Goal: Complete application form

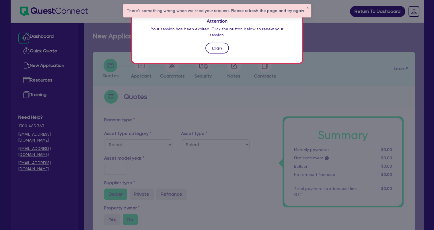
click at [218, 46] on link "Login" at bounding box center [216, 48] width 23 height 11
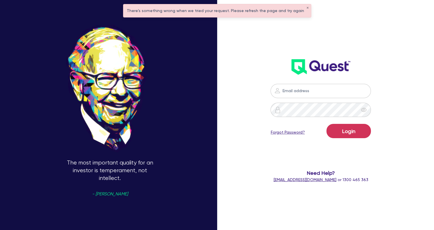
click at [218, 46] on div "The most important quality for an investor is temperament, not intellect. - War…" at bounding box center [110, 115] width 220 height 281
type input "[EMAIL_ADDRESS][DOMAIN_NAME]"
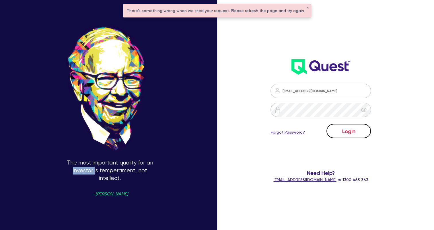
click at [337, 130] on button "Login" at bounding box center [348, 131] width 44 height 14
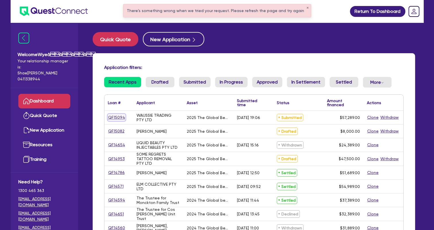
click at [123, 117] on link "QF15094" at bounding box center [116, 117] width 17 height 7
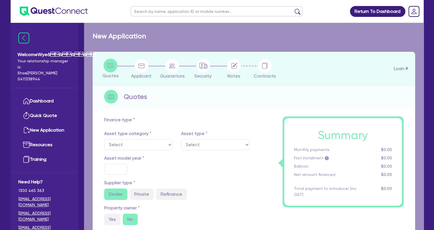
select select "TERTIARY_ASSETS"
type input "2025"
type input "58,289"
type input "1,000"
type input "17.59"
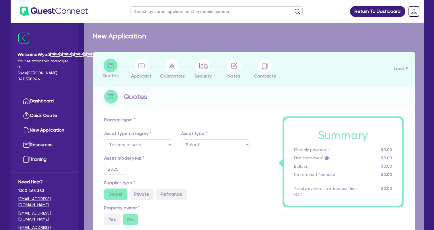
select select "BEAUTY_EQUIPMENT"
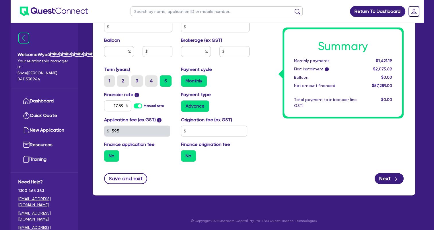
scroll to position [257, 0]
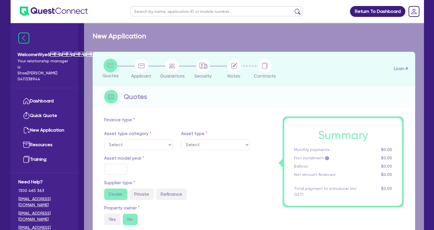
select select "TERTIARY_ASSETS"
type input "2024"
type input "43,989"
type input "5,000"
type input "3.67"
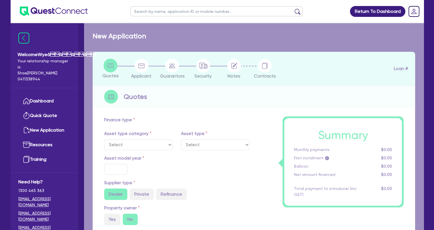
type input "1,430.9"
type input "17.25"
select select "BEAUTY_EQUIPMENT"
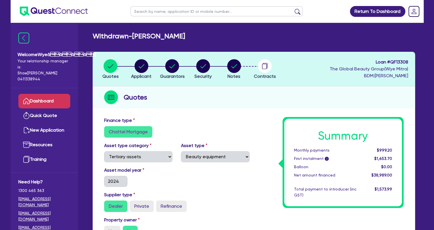
click at [45, 101] on link "Dashboard" at bounding box center [44, 101] width 52 height 15
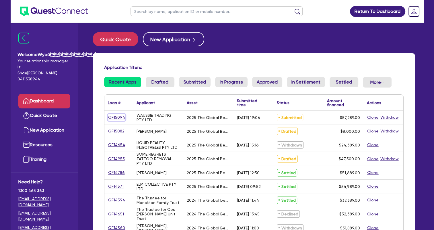
click at [109, 117] on link "QF15094" at bounding box center [116, 117] width 17 height 7
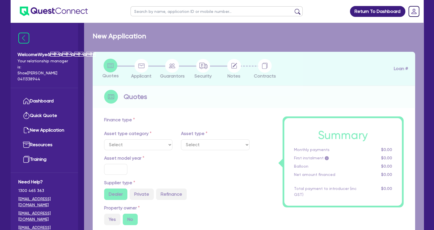
select select "TERTIARY_ASSETS"
type input "2025"
type input "58,289"
type input "1,000"
type input "17.59"
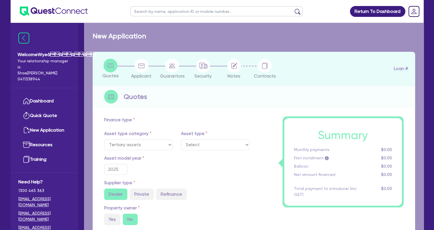
select select "BEAUTY_EQUIPMENT"
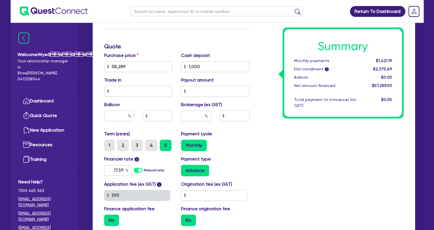
scroll to position [258, 0]
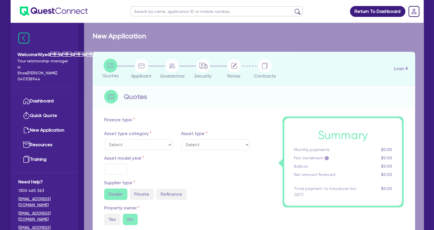
select select "TERTIARY_ASSETS"
type input "2025"
type input "58,289"
type input "1,000"
type input "17.59"
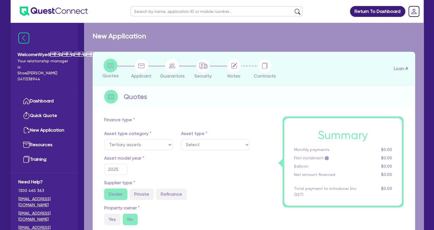
select select "BEAUTY_EQUIPMENT"
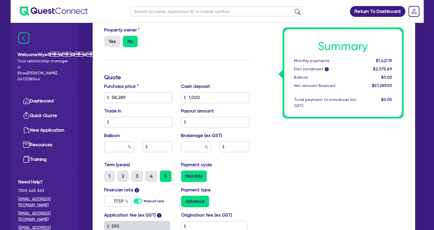
scroll to position [201, 0]
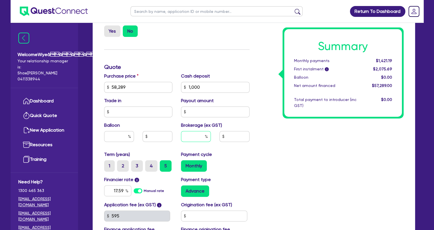
click at [196, 138] on input "text" at bounding box center [196, 136] width 30 height 11
type input "4"
type input "58,289"
type input "1,000"
type input "58,289"
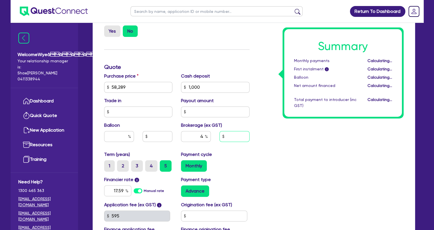
type input "1,000"
type input "2,291.56"
type input "58,289"
type input "1,000"
type input "2,291.56"
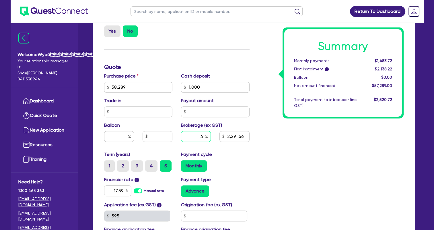
type input "58,289"
type input "1,000"
type input "2,291.56"
drag, startPoint x: 203, startPoint y: 136, endPoint x: 196, endPoint y: 136, distance: 7.2
click at [196, 136] on input "4" at bounding box center [196, 136] width 30 height 11
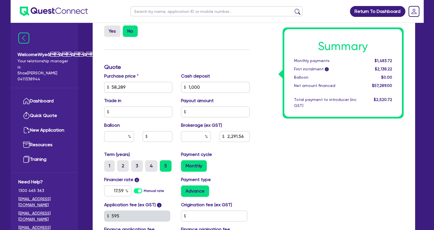
type input "58,289"
type input "1,000"
type input "2,291.56"
click at [272, 163] on div "Summary Monthly payments Calculating... First instalment i Calculating... Ballo…" at bounding box center [331, 84] width 154 height 335
type input "58,289"
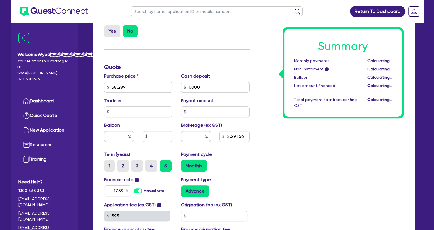
type input "1,000"
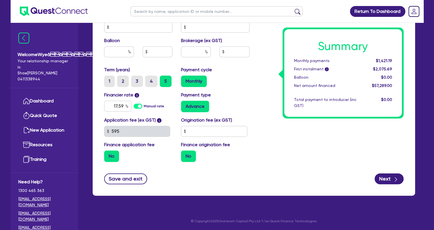
scroll to position [286, 0]
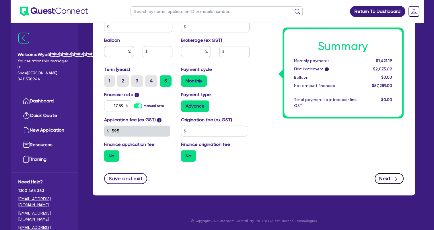
click at [391, 182] on button "Next" at bounding box center [388, 178] width 29 height 11
type input "58,289"
type input "1,000"
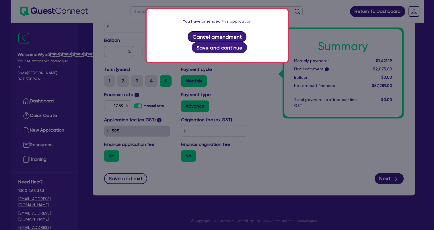
click at [198, 38] on button "Cancel amendment" at bounding box center [216, 36] width 59 height 11
select select "COMPANY"
select select "HEALTH_BEAUTY"
select select "OTHER_HEALTH_BEAUTY"
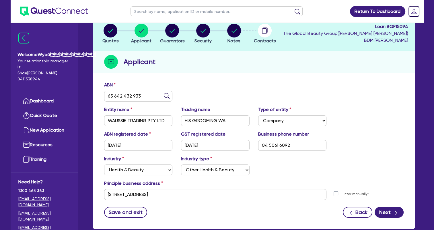
scroll to position [69, 0]
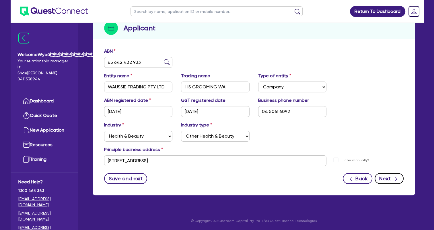
click at [399, 182] on button "Next" at bounding box center [388, 178] width 29 height 11
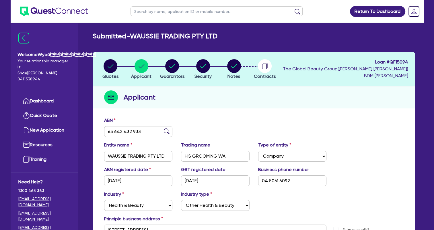
select select "MS"
select select "WA"
select select "SINGLE"
select select "CASH"
select select "OTHER"
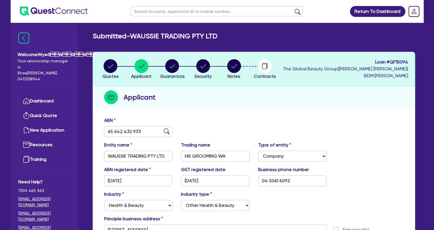
select select "HOUSEHOLD_PERSONAL"
select select "PROPERTY"
select select "VEHICLE"
select select "MORTGAGE"
select select "VEHICLE_LOAN"
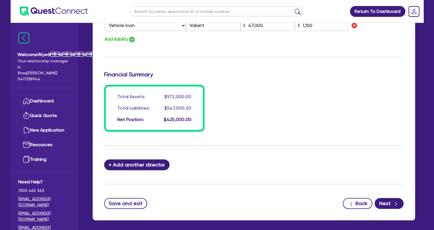
scroll to position [487, 0]
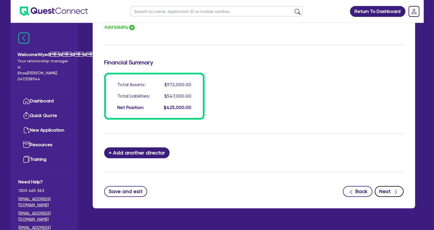
click at [387, 195] on button "Next" at bounding box center [388, 191] width 29 height 11
select select "TERTIARY_ASSETS"
select select "BEAUTY_EQUIPMENT"
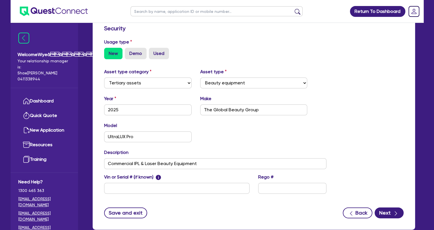
scroll to position [187, 0]
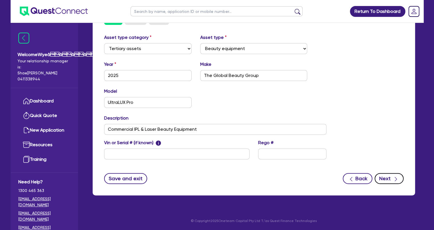
click at [389, 182] on button "Next" at bounding box center [388, 178] width 29 height 11
select select "Quest Finance - Own Book"
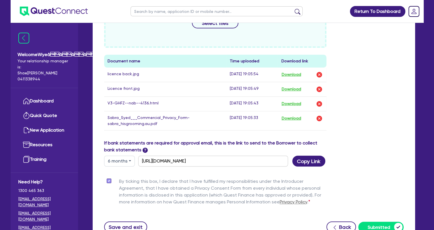
scroll to position [358, 0]
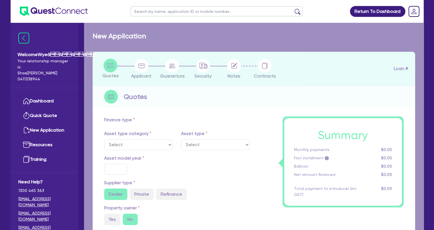
select select "TERTIARY_ASSETS"
type input "2024"
type input "43,989"
type input "5,000"
type input "3.67"
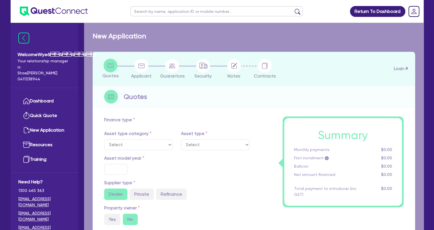
type input "1,430.9"
type input "17.25"
select select "BEAUTY_EQUIPMENT"
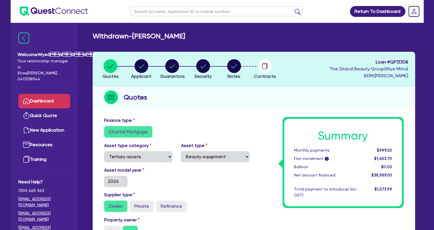
click at [47, 100] on link "Dashboard" at bounding box center [44, 101] width 52 height 15
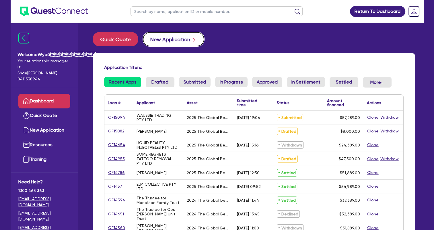
click at [177, 40] on button "New Application" at bounding box center [173, 39] width 61 height 14
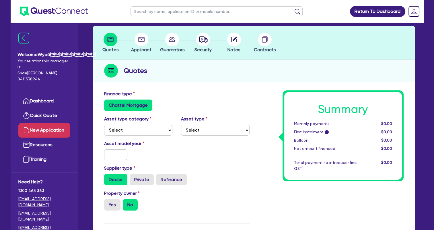
scroll to position [57, 0]
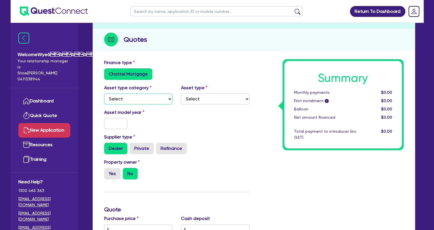
click at [163, 97] on select "Select Cars and light trucks Primary assets Secondary assets Tertiary assets" at bounding box center [138, 99] width 68 height 11
select select "TERTIARY_ASSETS"
click at [104, 94] on select "Select Cars and light trucks Primary assets Secondary assets Tertiary assets" at bounding box center [138, 99] width 68 height 11
click at [198, 99] on select "Select Beauty equipment IT equipment IT software Watercraft Other" at bounding box center [215, 99] width 68 height 11
select select "BEAUTY_EQUIPMENT"
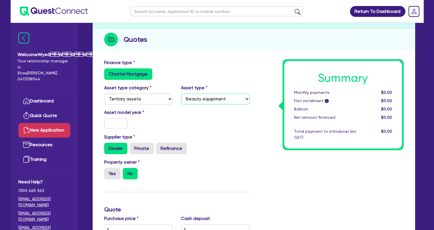
click at [181, 94] on select "Select Beauty equipment IT equipment IT software Watercraft Other" at bounding box center [215, 99] width 68 height 11
click at [124, 125] on input "text" at bounding box center [115, 123] width 23 height 11
type input "2025"
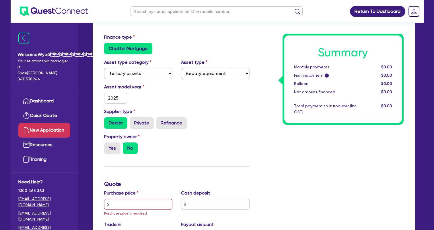
scroll to position [143, 0]
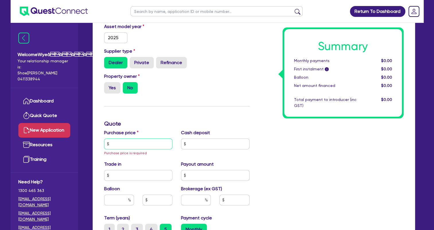
click at [137, 144] on input "text" at bounding box center [138, 144] width 68 height 11
click at [221, 143] on input "text" at bounding box center [215, 144] width 68 height 11
click at [146, 141] on input "text" at bounding box center [138, 144] width 68 height 11
click at [139, 144] on input "text" at bounding box center [138, 144] width 68 height 11
paste input "19,800"
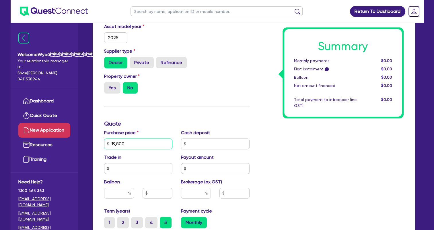
type input "19,800"
click at [261, 157] on div "Summary Monthly payments $0.00 First instalment i $0.00 Balloon $0.00 Net amoun…" at bounding box center [331, 143] width 154 height 341
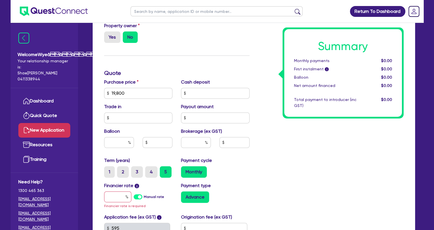
scroll to position [201, 0]
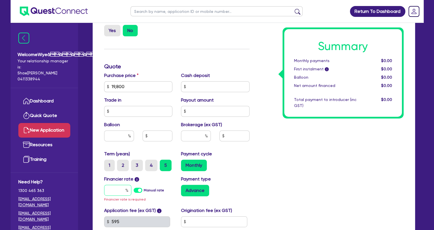
click at [120, 189] on input "text" at bounding box center [117, 190] width 27 height 11
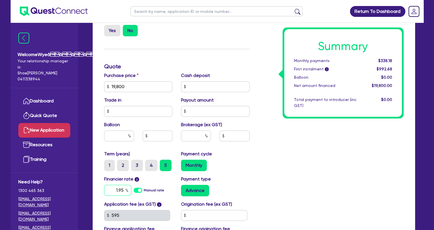
type input "1.95"
click at [197, 137] on input "text" at bounding box center [196, 136] width 30 height 11
type input "4"
type input "792"
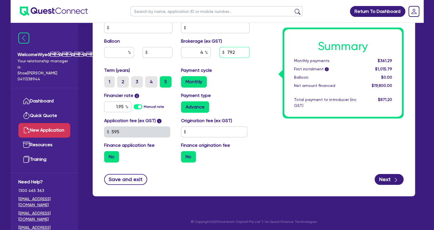
scroll to position [285, 0]
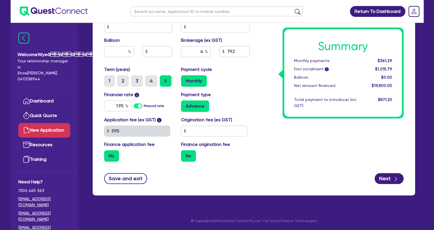
drag, startPoint x: 258, startPoint y: 156, endPoint x: 232, endPoint y: 174, distance: 30.8
click at [232, 174] on div "Save and exit Next" at bounding box center [254, 178] width 308 height 11
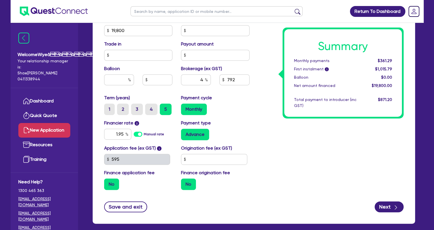
scroll to position [256, 0]
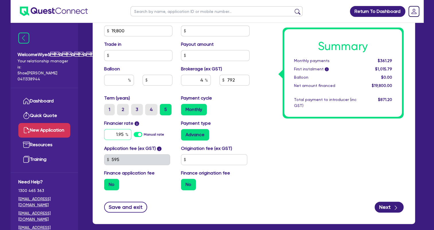
drag, startPoint x: 124, startPoint y: 134, endPoint x: 105, endPoint y: 131, distance: 19.2
click at [105, 131] on input "1.95" at bounding box center [117, 134] width 27 height 11
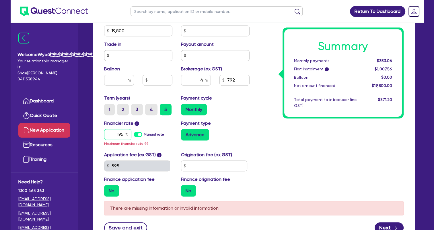
drag, startPoint x: 116, startPoint y: 134, endPoint x: 159, endPoint y: 135, distance: 43.0
click at [158, 135] on div "195 Manual rate" at bounding box center [138, 134] width 68 height 11
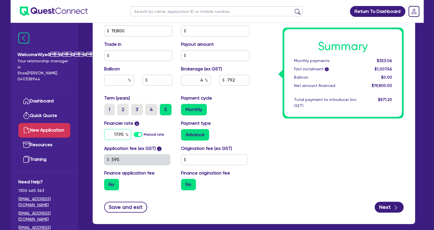
type input "17.95"
click at [335, 166] on div "Summary Monthly payments $353.06 First instalment i $1,007.56 Balloon $0.00 Net…" at bounding box center [331, 27] width 154 height 335
click at [203, 80] on input "4" at bounding box center [196, 80] width 30 height 11
type input "3.98"
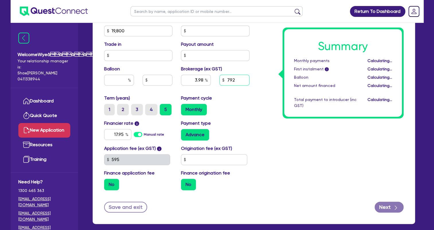
type input "788.04"
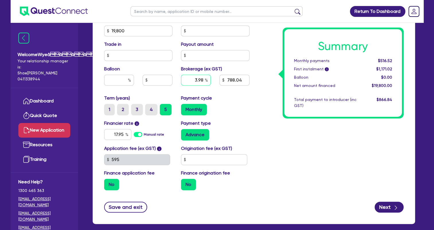
drag, startPoint x: 196, startPoint y: 78, endPoint x: 209, endPoint y: 80, distance: 12.5
click at [209, 80] on input "3.98" at bounding box center [196, 80] width 30 height 11
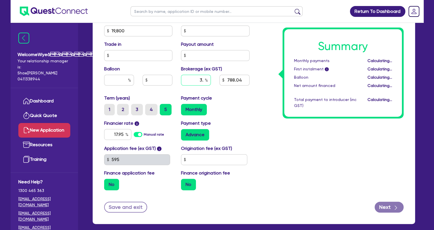
type input "3.9"
type input "772.2"
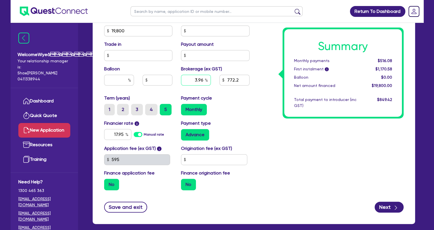
type input "3.96"
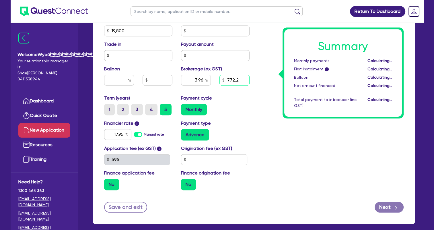
type input "784.08"
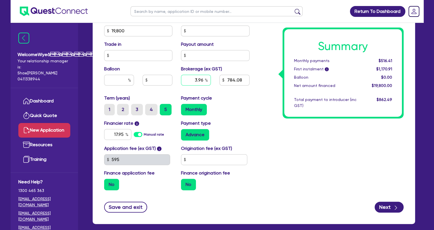
drag, startPoint x: 202, startPoint y: 81, endPoint x: 189, endPoint y: 77, distance: 13.6
click at [189, 77] on input "3.96" at bounding box center [196, 80] width 30 height 11
type input "3.5"
type input "693"
click at [203, 81] on input "3.5" at bounding box center [196, 80] width 30 height 11
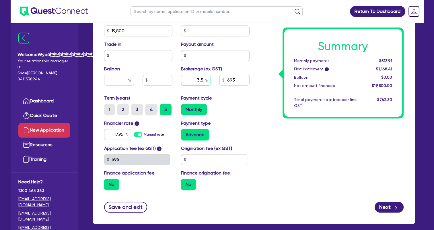
type input "3."
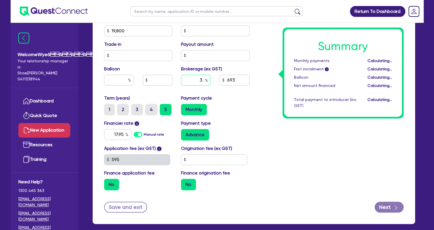
type input "594"
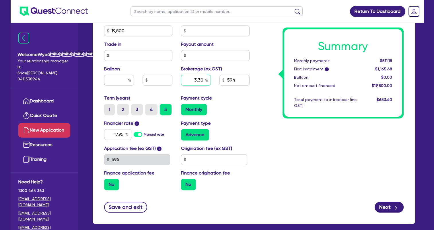
type input "3.30"
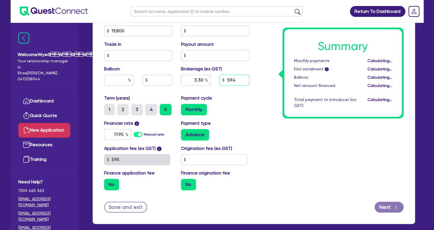
type input "653.4"
click at [203, 81] on input "3.30" at bounding box center [196, 80] width 30 height 11
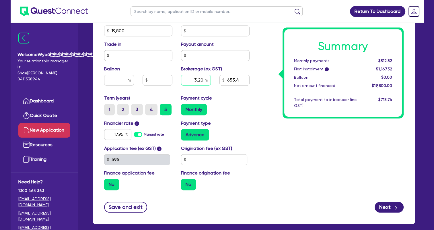
type input "3.20"
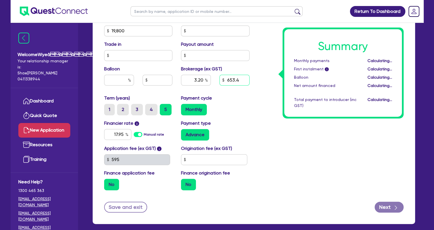
type input "633.6"
click at [203, 81] on input "3.20" at bounding box center [196, 80] width 30 height 11
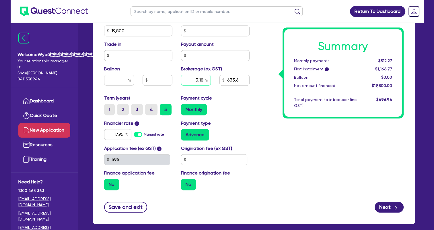
type input "3.18"
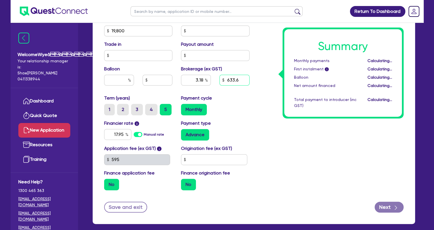
type input "629.64"
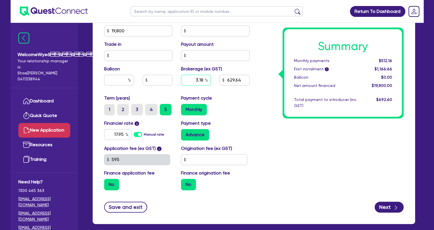
click at [203, 81] on input "3.18" at bounding box center [196, 80] width 30 height 11
type input "3"
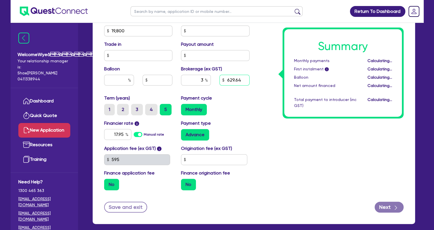
type input "594"
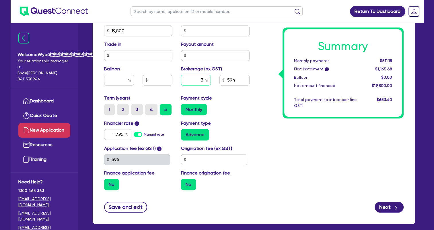
click at [203, 78] on input "3" at bounding box center [196, 80] width 30 height 11
type input "3.10"
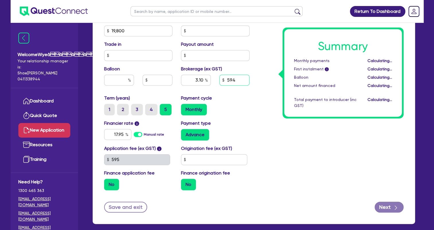
type input "613.8"
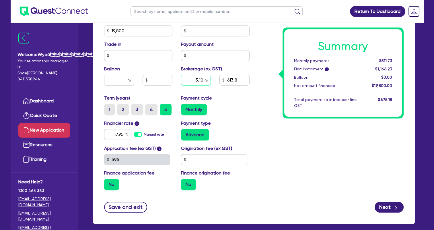
click at [203, 78] on input "3.10" at bounding box center [196, 80] width 30 height 11
type input "3.20"
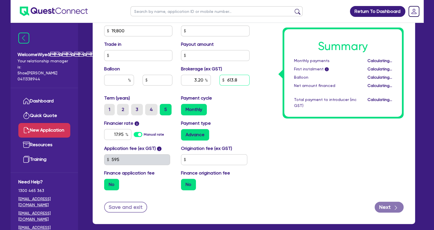
type input "633.6"
click at [202, 82] on input "3.20" at bounding box center [196, 80] width 30 height 11
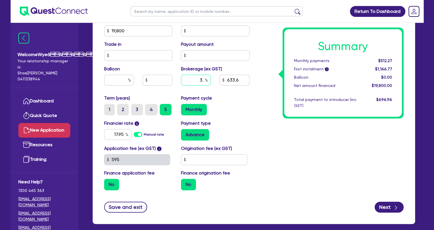
type input "3"
type input "4"
type input "792"
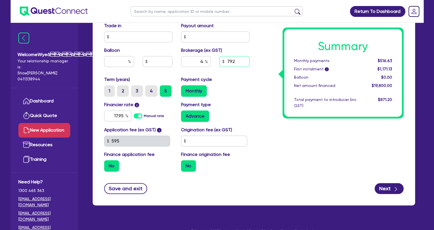
scroll to position [285, 0]
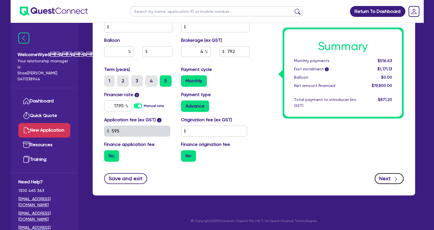
click at [393, 181] on icon "button" at bounding box center [396, 180] width 6 height 6
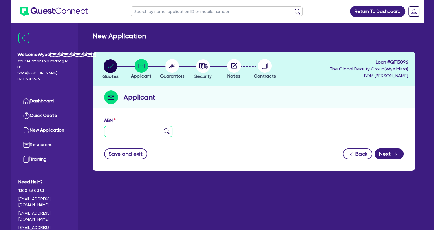
click at [133, 132] on input "text" at bounding box center [138, 131] width 68 height 11
paste input "21 187 181 798"
type input "21 187 181 798"
click at [385, 153] on button "Next" at bounding box center [388, 154] width 29 height 11
type input "[PERSON_NAME] [PERSON_NAME]"
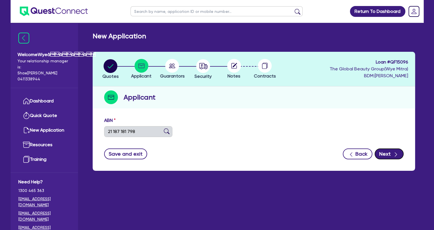
type input "ETHEREAL BEAUTY"
select select "SOLE_TRADER"
type input "[DATE]"
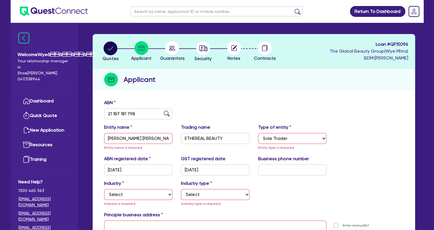
scroll to position [109, 0]
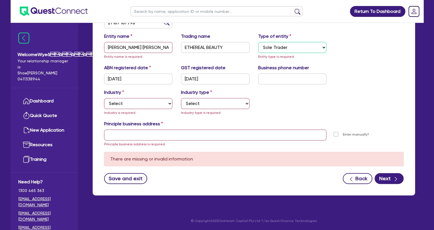
click at [303, 48] on select "Select Sole Trader Company Partnership Trust" at bounding box center [292, 47] width 68 height 11
click at [258, 42] on select "Select Sole Trader Company Partnership Trust" at bounding box center [292, 47] width 68 height 11
click at [151, 48] on input "[PERSON_NAME] [PERSON_NAME]" at bounding box center [138, 47] width 68 height 11
click at [147, 101] on select "Select Accomodation & Food Services Administrative & Support Services Agricultu…" at bounding box center [138, 103] width 68 height 11
click at [123, 106] on select "Select Accomodation & Food Services Administrative & Support Services Agricultu…" at bounding box center [138, 103] width 68 height 11
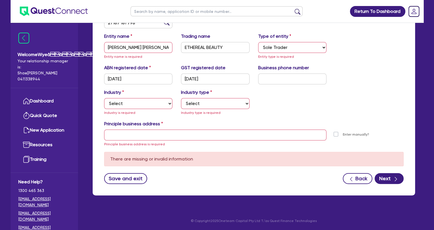
click at [256, 18] on ul at bounding box center [216, 11] width 183 height 23
click at [129, 102] on select "Select Accomodation & Food Services Administrative & Support Services Agricultu…" at bounding box center [138, 103] width 68 height 11
select select "HEALTH_BEAUTY"
click at [104, 98] on select "Select Accomodation & Food Services Administrative & Support Services Agricultu…" at bounding box center [138, 103] width 68 height 11
click at [203, 102] on select "Select [MEDICAL_DATA], [MEDICAL_DATA] Services Cosmetics Supplies Day Spas, Hea…" at bounding box center [215, 103] width 68 height 11
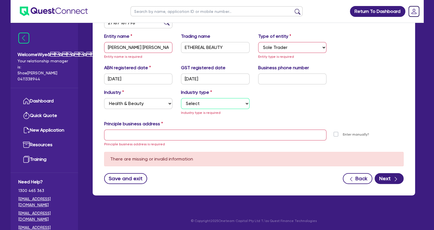
select select "HAIR_BEAUTY_SALONS"
click at [181, 105] on select "Select [MEDICAL_DATA], [MEDICAL_DATA] Services Cosmetics Supplies Day Spas, Hea…" at bounding box center [215, 103] width 68 height 11
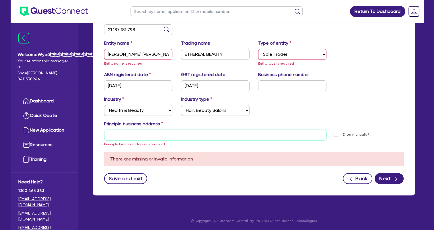
click at [146, 137] on input "text" at bounding box center [215, 135] width 222 height 11
paste input "[STREET_ADDRESS][PERSON_NAME]"
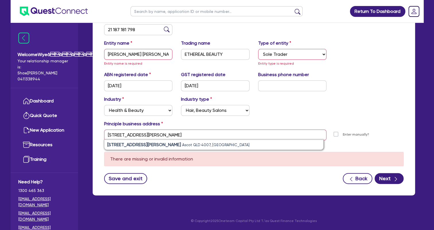
click at [191, 145] on small "Ascot QLD 4007, [GEOGRAPHIC_DATA]" at bounding box center [215, 145] width 67 height 4
type input "[STREET_ADDRESS][PERSON_NAME]"
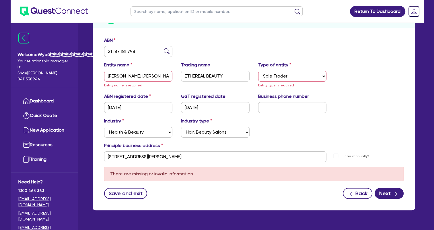
scroll to position [66, 0]
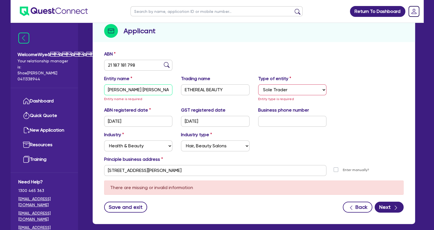
click at [158, 91] on input "[PERSON_NAME] [PERSON_NAME]" at bounding box center [138, 90] width 68 height 11
click at [314, 153] on div "Industry Select Accomodation & Food Services Administrative & Support Services …" at bounding box center [254, 144] width 308 height 25
click at [303, 93] on select "Select Sole Trader Company Partnership Trust" at bounding box center [292, 90] width 68 height 11
click at [258, 85] on select "Select Sole Trader Company Partnership Trust" at bounding box center [292, 90] width 68 height 11
click at [299, 89] on select "Select Sole Trader Company Partnership Trust" at bounding box center [292, 90] width 68 height 11
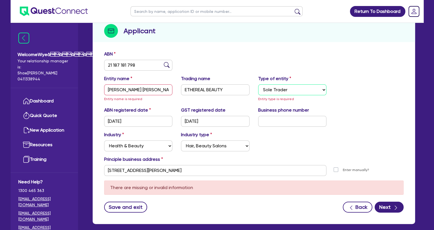
click at [299, 89] on select "Select Sole Trader Company Partnership Trust" at bounding box center [292, 90] width 68 height 11
click at [318, 91] on select "Select Sole Trader Company Partnership Trust" at bounding box center [292, 90] width 68 height 11
click at [258, 85] on select "Select Sole Trader Company Partnership Trust" at bounding box center [292, 90] width 68 height 11
click at [357, 110] on div "ABN registered date [DATE] GST registered date [DATE] Business phone number" at bounding box center [254, 119] width 308 height 25
click at [395, 209] on icon "button" at bounding box center [396, 208] width 6 height 6
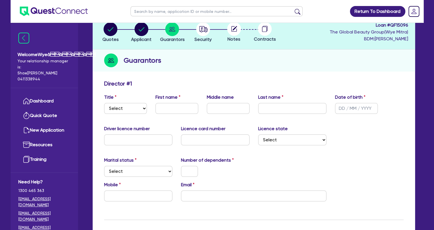
scroll to position [86, 0]
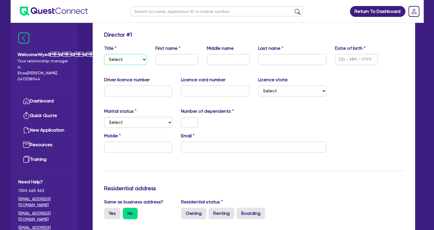
click at [138, 57] on select "Select Mr Mrs Ms Miss Dr" at bounding box center [125, 59] width 43 height 11
select select "MS"
click at [104, 54] on select "Select Mr Mrs Ms Miss Dr" at bounding box center [125, 59] width 43 height 11
drag, startPoint x: 169, startPoint y: 59, endPoint x: 171, endPoint y: 54, distance: 5.8
click at [169, 59] on input "text" at bounding box center [176, 59] width 43 height 11
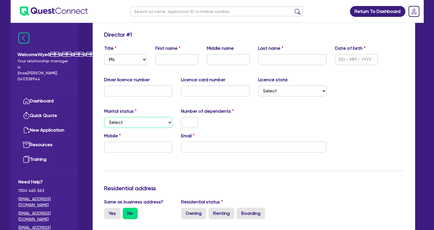
click at [155, 124] on select "Select Single Married De Facto / Partner" at bounding box center [138, 122] width 68 height 11
select select "DE_FACTO"
click at [104, 117] on select "Select Single Married De Facto / Partner" at bounding box center [138, 122] width 68 height 11
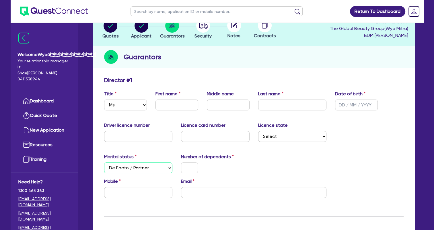
scroll to position [0, 0]
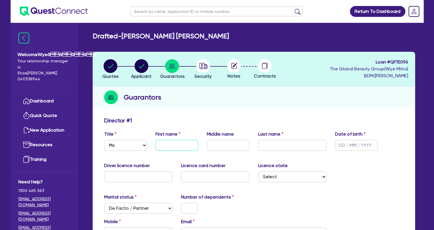
click at [162, 144] on input "text" at bounding box center [176, 145] width 43 height 11
paste input "[PERSON_NAME]"
drag, startPoint x: 177, startPoint y: 144, endPoint x: 199, endPoint y: 147, distance: 22.5
click at [199, 147] on div "First name [PERSON_NAME]" at bounding box center [176, 141] width 51 height 20
type input "[PERSON_NAME]"
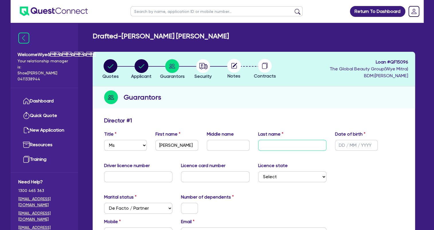
click at [269, 147] on input "text" at bounding box center [292, 145] width 68 height 11
paste input "Robens"
type input "Robens"
click at [232, 149] on input "text" at bounding box center [228, 145] width 43 height 11
type input "[PERSON_NAME]"
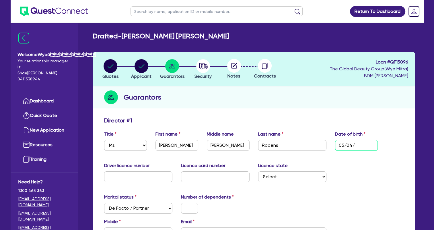
click at [364, 147] on input "05/04/" at bounding box center [356, 145] width 43 height 11
type input "[DATE]"
click at [146, 175] on input "text" at bounding box center [138, 177] width 68 height 11
click at [133, 178] on input "text" at bounding box center [138, 177] width 68 height 11
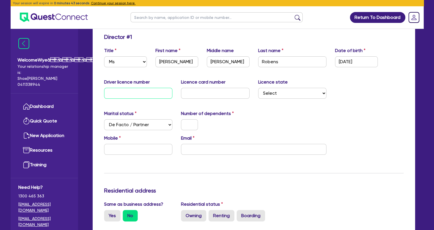
scroll to position [57, 0]
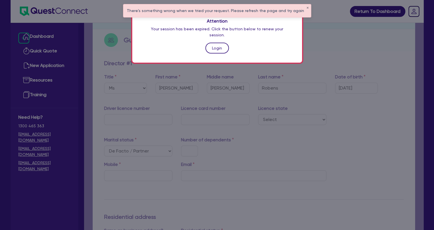
click at [219, 43] on link "Login" at bounding box center [216, 48] width 23 height 11
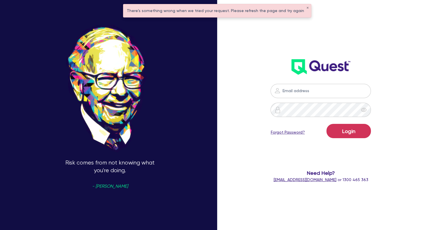
click at [219, 40] on div "Risk comes from not knowing what you're doing. - [PERSON_NAME]" at bounding box center [110, 115] width 220 height 281
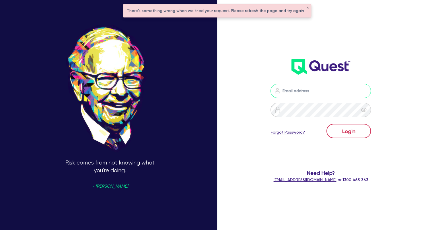
type input "[EMAIL_ADDRESS][DOMAIN_NAME]"
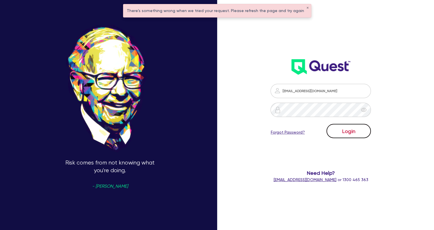
click at [360, 132] on button "Login" at bounding box center [348, 131] width 44 height 14
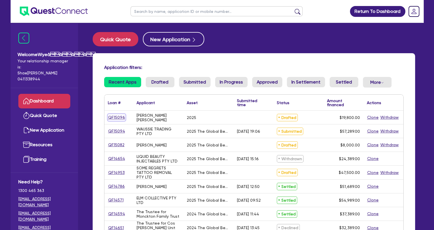
click at [114, 118] on link "QF15096" at bounding box center [116, 117] width 17 height 7
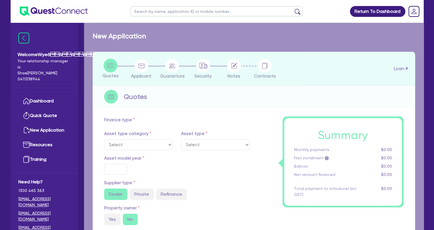
select select "TERTIARY_ASSETS"
type input "2025"
type input "19,800"
type input "4"
type input "792"
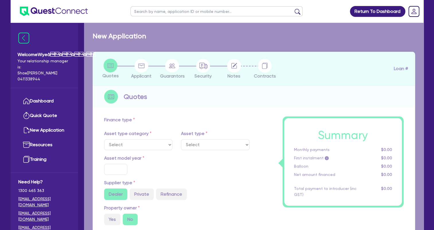
type input "17.95"
select select "BEAUTY_EQUIPMENT"
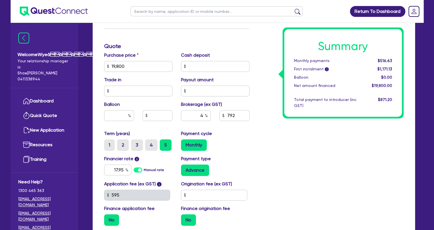
scroll to position [286, 0]
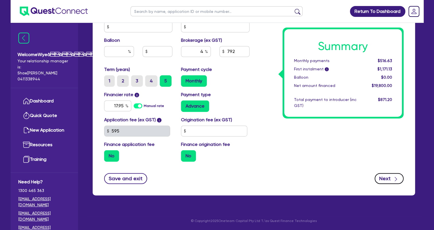
click at [386, 180] on button "Next" at bounding box center [388, 178] width 29 height 11
type input "19,800"
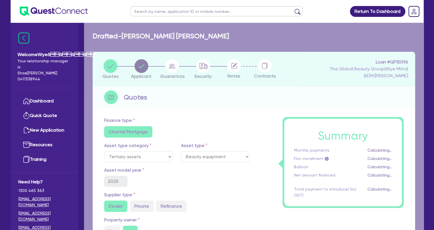
select select "SOLE_TRADER"
select select "HEALTH_BEAUTY"
select select "HAIR_BEAUTY_SALONS"
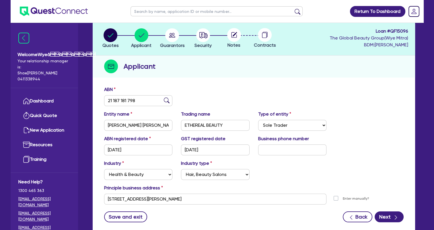
scroll to position [69, 0]
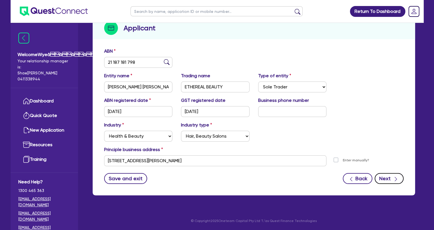
click at [390, 180] on button "Next" at bounding box center [388, 178] width 29 height 11
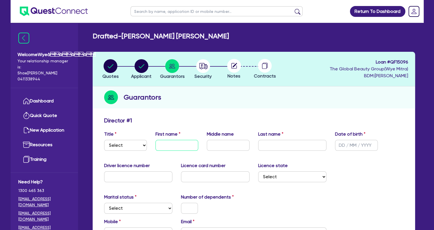
click at [174, 144] on input "text" at bounding box center [176, 145] width 43 height 11
paste input "[PERSON_NAME]"
drag, startPoint x: 178, startPoint y: 145, endPoint x: 194, endPoint y: 147, distance: 16.5
click at [194, 147] on input "[PERSON_NAME]" at bounding box center [176, 145] width 43 height 11
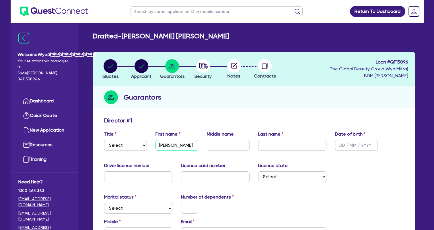
type input "[PERSON_NAME]"
click at [265, 146] on input "text" at bounding box center [292, 145] width 68 height 11
paste input "Robens"
type input "Robens"
click at [230, 145] on input "text" at bounding box center [228, 145] width 43 height 11
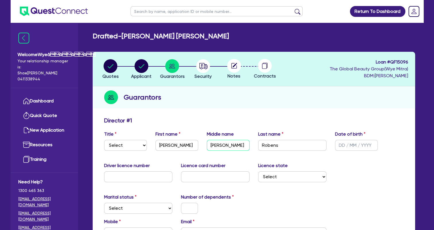
type input "[PERSON_NAME]"
drag, startPoint x: 347, startPoint y: 144, endPoint x: 346, endPoint y: 147, distance: 3.3
click at [347, 144] on input "text" at bounding box center [356, 145] width 43 height 11
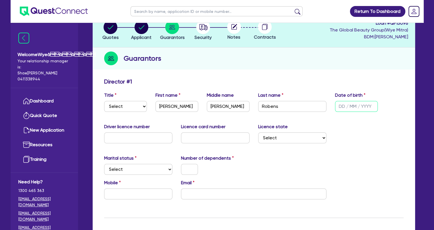
scroll to position [86, 0]
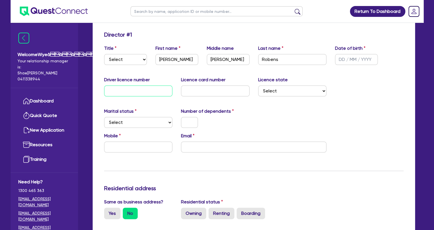
click at [156, 88] on input "text" at bounding box center [138, 91] width 68 height 11
type input "130828843"
type input "1F81850A25"
click at [284, 92] on select "Select [GEOGRAPHIC_DATA] [GEOGRAPHIC_DATA] [GEOGRAPHIC_DATA] [GEOGRAPHIC_DATA] …" at bounding box center [292, 91] width 68 height 11
select select "QLD"
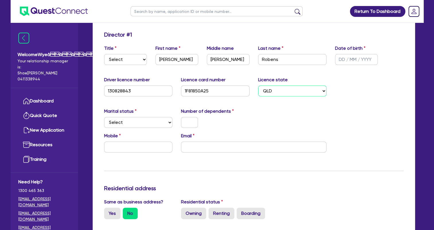
click at [258, 86] on select "Select [GEOGRAPHIC_DATA] [GEOGRAPHIC_DATA] [GEOGRAPHIC_DATA] [GEOGRAPHIC_DATA] …" at bounding box center [292, 91] width 68 height 11
click at [132, 126] on select "Select Single Married De Facto / Partner" at bounding box center [138, 122] width 68 height 11
select select "DE_FACTO"
click at [104, 117] on select "Select Single Married De Facto / Partner" at bounding box center [138, 122] width 68 height 11
click at [185, 124] on input "text" at bounding box center [189, 122] width 17 height 11
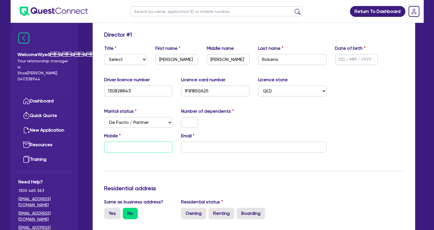
click at [139, 146] on input "text" at bounding box center [138, 147] width 68 height 11
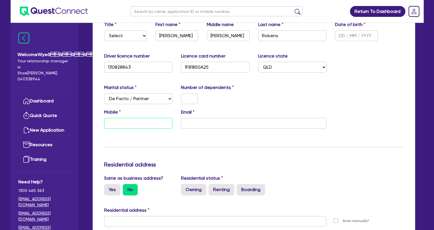
scroll to position [143, 0]
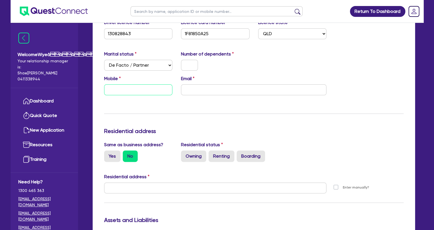
paste input "0435 522 854"
click at [240, 91] on input "email" at bounding box center [253, 90] width 145 height 11
paste input "[EMAIL_ADDRESS][DOMAIN_NAME]"
type input "0435 522 854"
type input "[EMAIL_ADDRESS][DOMAIN_NAME]"
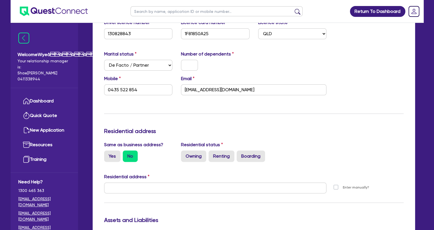
click at [165, 115] on div "Update residential status for Director #1 Boarding is only acceptable when the …" at bounding box center [253, 186] width 299 height 424
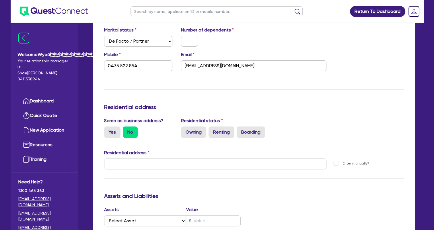
scroll to position [201, 0]
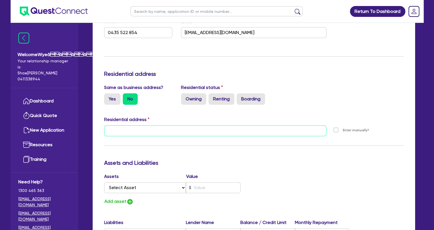
click at [170, 130] on input "text" at bounding box center [215, 131] width 222 height 11
paste input "[STREET_ADDRESS][PERSON_NAME]"
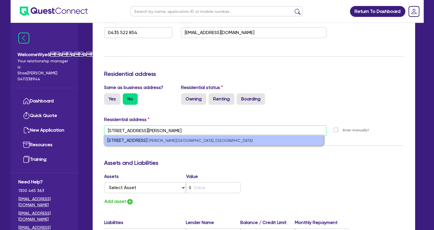
type input "[STREET_ADDRESS][PERSON_NAME]"
click at [193, 142] on li "[STREET_ADDRESS][PERSON_NAME]" at bounding box center [213, 141] width 219 height 10
type input "0435 522 854"
type input "[STREET_ADDRESS][PERSON_NAME]"
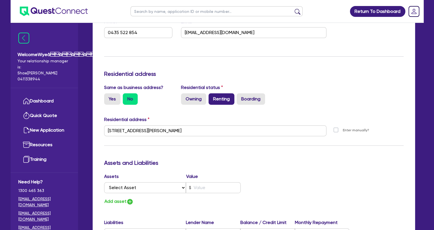
drag, startPoint x: 220, startPoint y: 99, endPoint x: 220, endPoint y: 103, distance: 4.0
click at [221, 99] on label "Renting" at bounding box center [221, 98] width 26 height 11
click at [212, 97] on input "Renting" at bounding box center [210, 95] width 4 height 4
radio input "true"
type input "0435 522 854"
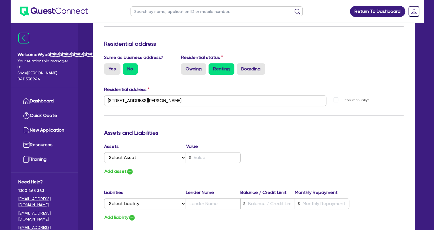
scroll to position [258, 0]
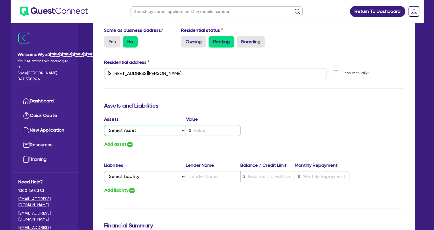
click at [174, 131] on select "Select Asset Cash Property Investment property Vehicle Truck Trailer Equipment …" at bounding box center [145, 130] width 82 height 11
select select "CASH"
click at [104, 125] on select "Select Asset Cash Property Investment property Vehicle Truck Trailer Equipment …" at bounding box center [145, 130] width 82 height 11
click at [198, 130] on input "text" at bounding box center [213, 130] width 55 height 11
type input "0435 522 854"
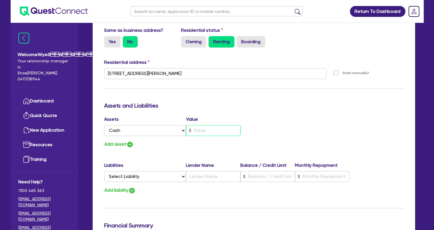
type input "1"
type input "0435 522 854"
type input "14"
type input "0435 522 854"
type input "140"
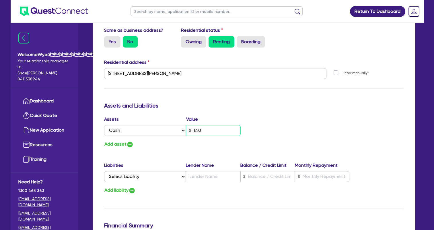
type input "0435 522 854"
type input "1,400"
type input "0435 522 854"
type input "14,000"
click at [130, 145] on img "button" at bounding box center [129, 144] width 7 height 7
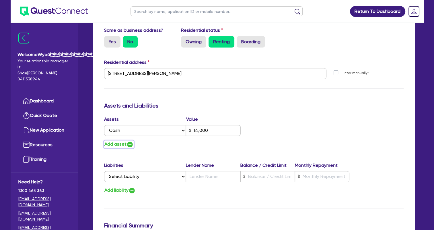
type input "0435 522 854"
type input "14,000"
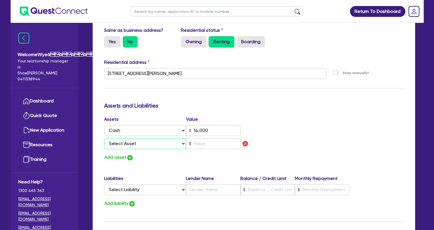
click at [154, 145] on select "Select Asset Cash Property Investment property Vehicle Truck Trailer Equipment …" at bounding box center [145, 143] width 82 height 11
select select "HOUSEHOLD_PERSONAL"
click at [104, 138] on select "Select Asset Cash Property Investment property Vehicle Truck Trailer Equipment …" at bounding box center [145, 143] width 82 height 11
type input "0435 522 854"
type input "14,000"
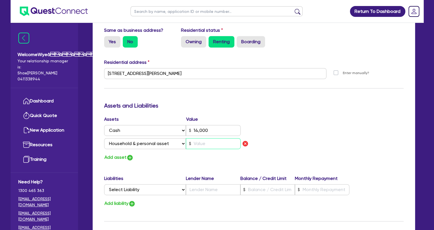
click at [201, 143] on input "text" at bounding box center [213, 143] width 55 height 11
type input "0435 522 854"
type input "14,000"
type input "1"
type input "0435 522 854"
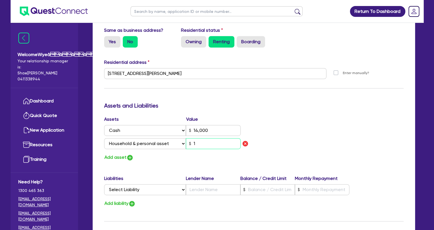
type input "14,000"
type input "10"
type input "0435 522 854"
type input "14,000"
type input "100"
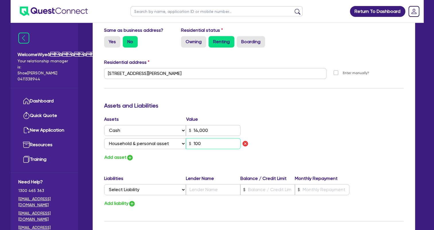
type input "0435 522 854"
type input "14,000"
type input "1,000"
type input "0435 522 854"
type input "14,000"
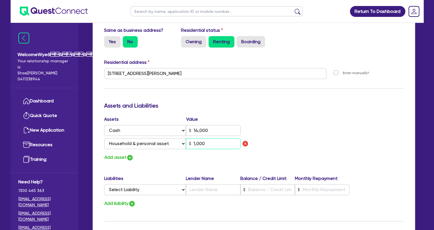
type input "10,000"
type input "0435 522 854"
type input "14,000"
type input "100,000"
click at [128, 157] on img "button" at bounding box center [129, 157] width 7 height 7
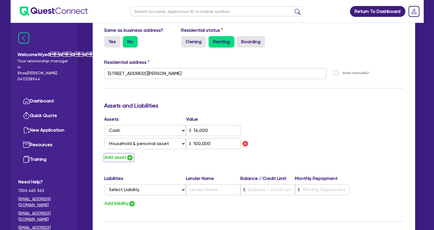
type input "0435 522 854"
type input "14,000"
type input "100,000"
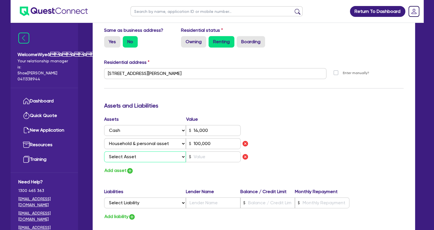
click at [150, 158] on select "Select Asset Cash Property Investment property Vehicle Truck Trailer Equipment …" at bounding box center [145, 157] width 82 height 11
select select "OTHER"
click at [104, 152] on select "Select Asset Cash Property Investment property Vehicle Truck Trailer Equipment …" at bounding box center [145, 157] width 82 height 11
type input "0435 522 854"
type input "14,000"
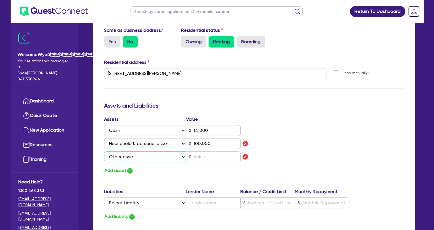
type input "100,000"
type input "0435 522 854"
type input "14,000"
type input "100,000"
type input "8"
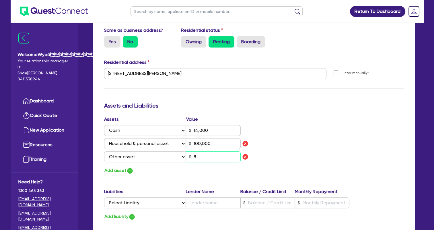
type input "0435 522 854"
type input "14,000"
type input "100,000"
type input "80"
type input "0435 522 854"
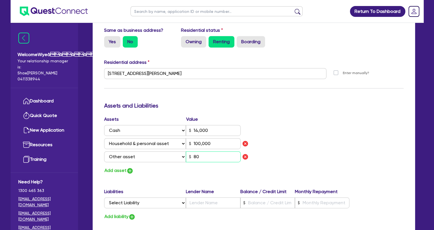
type input "14,000"
type input "100,000"
type input "800"
type input "0435 522 854"
type input "14,000"
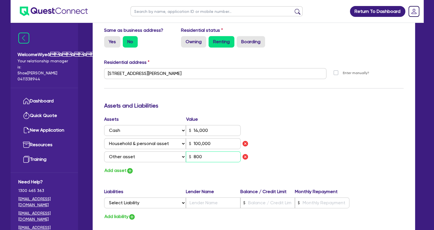
type input "100,000"
type input "8,000"
type input "0435 522 854"
type input "14,000"
type input "100,000"
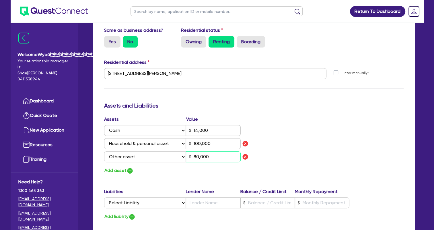
type input "80,000"
click at [130, 171] on img "button" at bounding box center [129, 171] width 7 height 7
type input "0435 522 854"
type input "14,000"
type input "100,000"
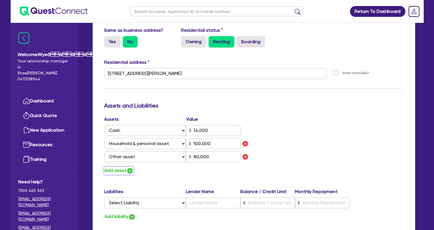
type input "80,000"
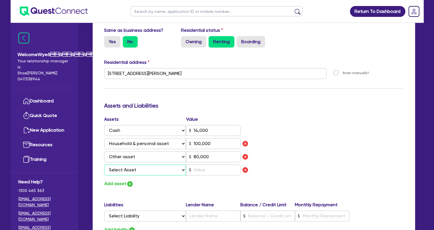
click at [130, 169] on select "Select Asset Cash Property Investment property Vehicle Truck Trailer Equipment …" at bounding box center [145, 170] width 82 height 11
select select "OTHER"
click at [104, 165] on select "Select Asset Cash Property Investment property Vehicle Truck Trailer Equipment …" at bounding box center [145, 170] width 82 height 11
type input "0435 522 854"
type input "14,000"
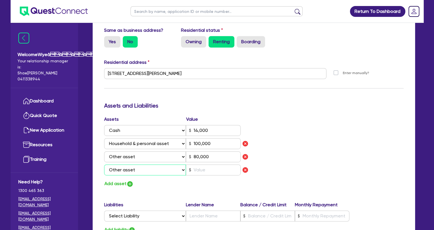
type input "100,000"
type input "80,000"
type input "0435 522 854"
type input "14,000"
type input "100,000"
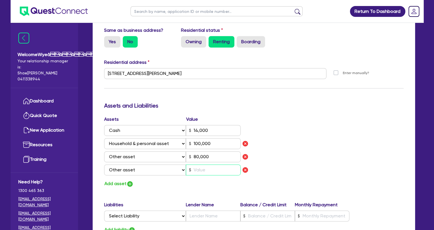
type input "80,000"
type input "2"
type input "0435 522 854"
type input "14,000"
type input "100,000"
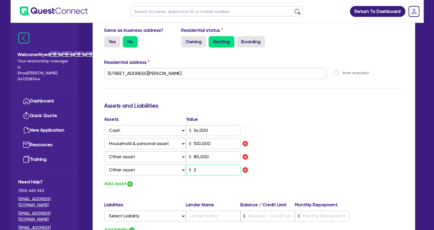
type input "80,000"
type input "20"
type input "0435 522 854"
type input "14,000"
type input "100,000"
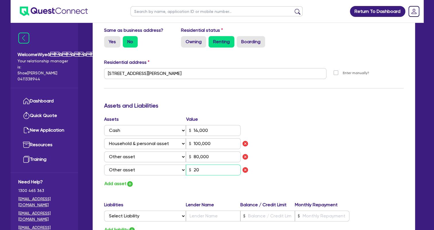
type input "80,000"
type input "200"
type input "0435 522 854"
type input "14,000"
type input "100,000"
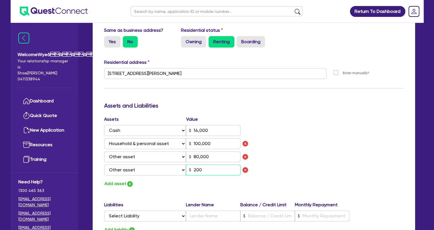
type input "80,000"
type input "2,000"
type input "0435 522 854"
type input "14,000"
type input "100,000"
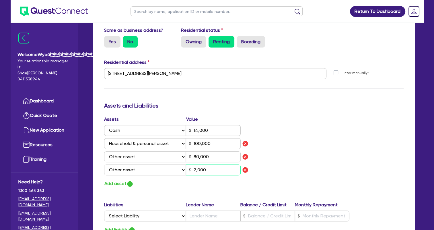
type input "80,000"
type input "20,000"
click at [130, 185] on img "button" at bounding box center [129, 184] width 7 height 7
type input "0435 522 854"
type input "14,000"
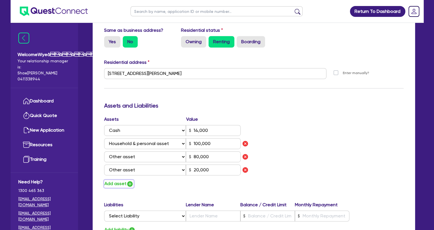
type input "100,000"
type input "80,000"
type input "20,000"
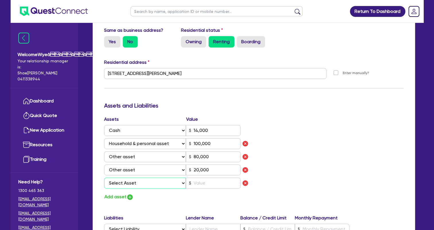
click at [131, 183] on select "Select Asset Cash Property Investment property Vehicle Truck Trailer Equipment …" at bounding box center [145, 183] width 82 height 11
select select "VEHICLE"
click at [104, 178] on select "Select Asset Cash Property Investment property Vehicle Truck Trailer Equipment …" at bounding box center [145, 183] width 82 height 11
type input "0435 522 854"
type input "14,000"
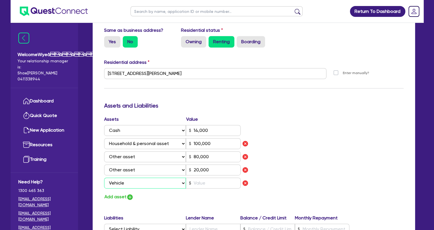
type input "100,000"
type input "80,000"
type input "20,000"
type input "0435 522 854"
type input "14,000"
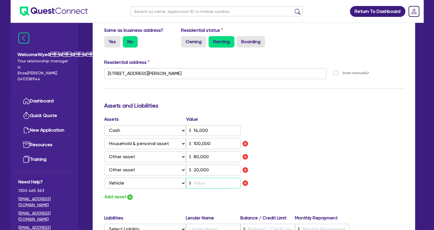
type input "100,000"
type input "80,000"
type input "20,000"
type input "4"
type input "0435 522 854"
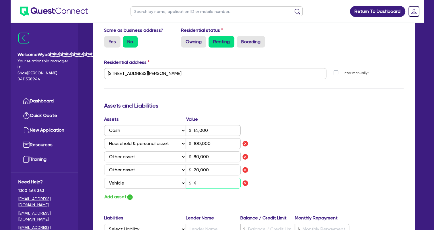
type input "14,000"
click at [295, 143] on div "Assets Value Select Asset Cash Property Investment property Vehicle Truck Trail…" at bounding box center [254, 158] width 308 height 85
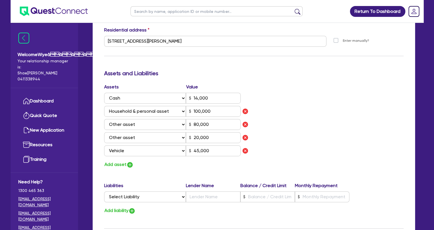
scroll to position [315, 0]
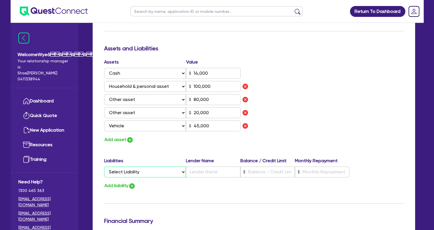
click at [131, 172] on select "Select Liability Credit card Mortgage Investment property loan Vehicle loan Tru…" at bounding box center [145, 172] width 82 height 11
click at [104, 167] on select "Select Liability Credit card Mortgage Investment property loan Vehicle loan Tru…" at bounding box center [145, 172] width 82 height 11
click at [197, 174] on input "text" at bounding box center [213, 172] width 54 height 11
click at [319, 113] on div "Assets Value Select Asset Cash Property Investment property Vehicle Truck Trail…" at bounding box center [254, 101] width 308 height 85
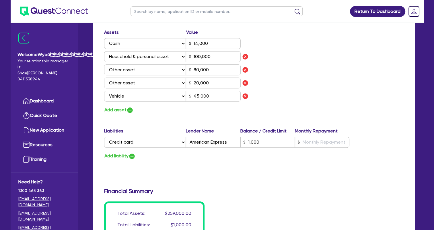
scroll to position [344, 0]
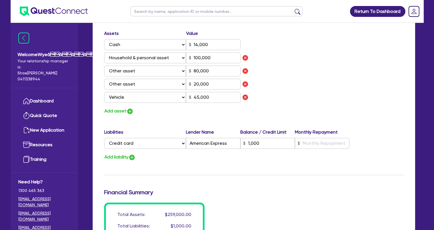
click at [279, 93] on div "Assets Value Select Asset Cash Property Investment property Vehicle Truck Trail…" at bounding box center [254, 72] width 308 height 85
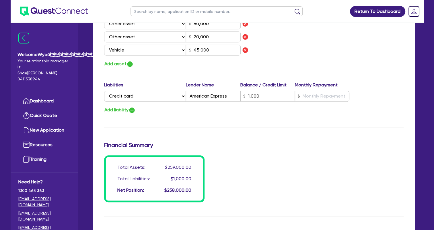
scroll to position [429, 0]
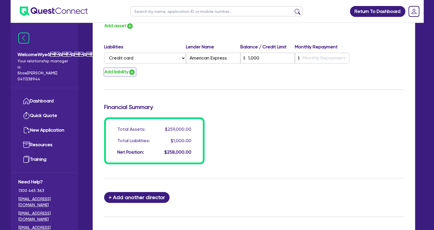
click at [133, 71] on img "button" at bounding box center [131, 72] width 7 height 7
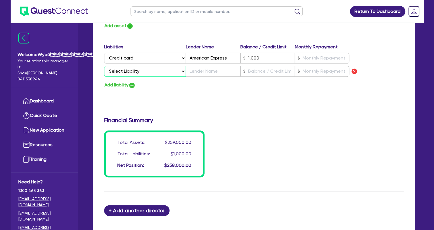
click at [139, 71] on select "Select Liability Credit card Mortgage Investment property loan Vehicle loan Tru…" at bounding box center [145, 71] width 82 height 11
drag, startPoint x: 227, startPoint y: 118, endPoint x: 269, endPoint y: 107, distance: 43.0
click at [228, 118] on h3 "Financial Summary" at bounding box center [253, 120] width 299 height 7
click at [352, 70] on img "button" at bounding box center [353, 71] width 7 height 7
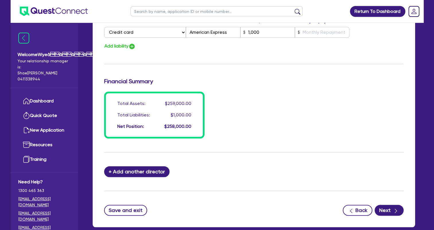
scroll to position [487, 0]
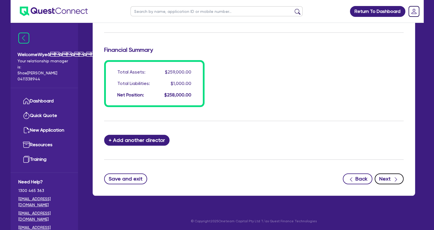
drag, startPoint x: 382, startPoint y: 183, endPoint x: 340, endPoint y: 167, distance: 44.6
click at [382, 183] on button "Next" at bounding box center [388, 179] width 29 height 11
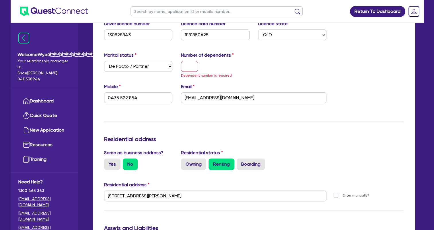
scroll to position [128, 0]
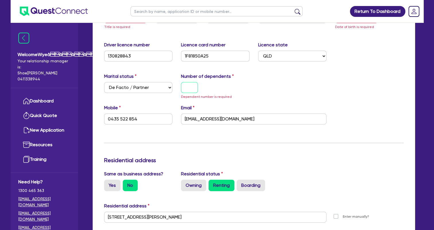
click at [190, 89] on input "text" at bounding box center [189, 87] width 17 height 11
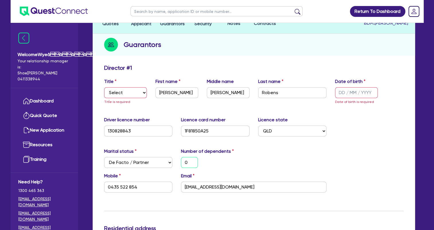
scroll to position [0, 0]
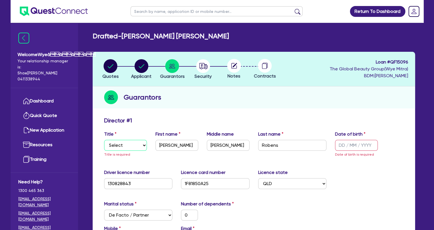
click at [141, 149] on select "Select Mr Mrs Ms Miss Dr" at bounding box center [125, 145] width 43 height 11
click at [104, 140] on select "Select Mr Mrs Ms Miss Dr" at bounding box center [125, 145] width 43 height 11
click at [348, 150] on input "text" at bounding box center [356, 145] width 43 height 11
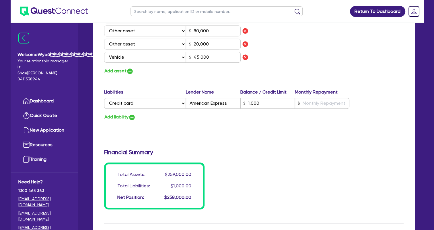
scroll to position [487, 0]
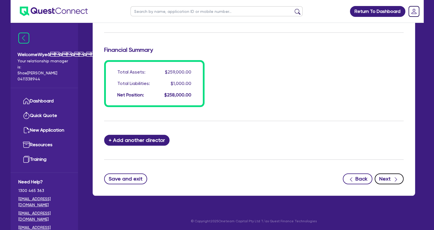
click at [401, 180] on button "Next" at bounding box center [388, 179] width 29 height 11
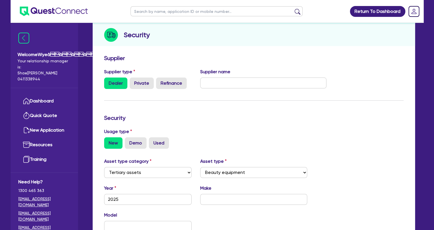
scroll to position [187, 0]
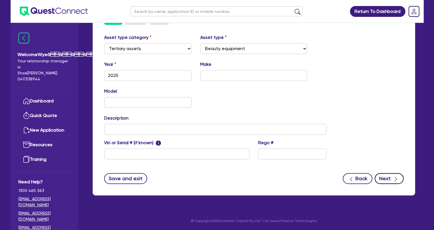
click at [386, 179] on button "Next" at bounding box center [388, 178] width 29 height 11
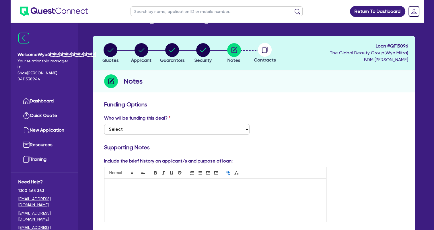
scroll to position [57, 0]
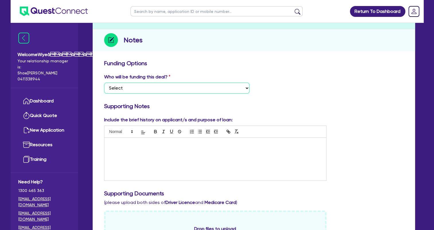
click at [215, 91] on select "Select I want Quest to fund 100% I will fund 100% I will co-fund with Quest Oth…" at bounding box center [176, 88] width 145 height 11
click at [104, 83] on select "Select I want Quest to fund 100% I will fund 100% I will co-fund with Quest Oth…" at bounding box center [176, 88] width 145 height 11
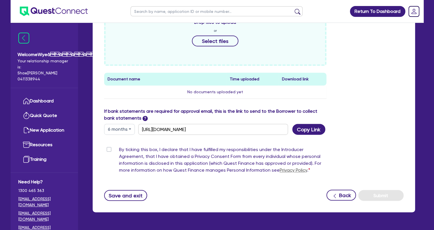
scroll to position [281, 0]
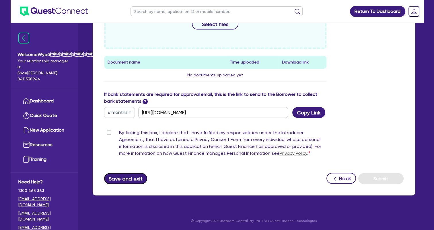
click at [135, 179] on button "Save and exit" at bounding box center [125, 178] width 43 height 11
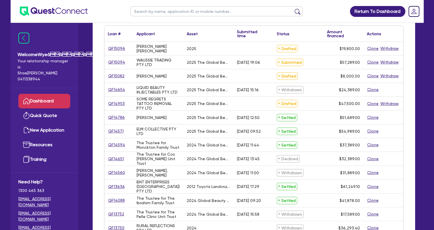
scroll to position [57, 0]
